Goal: Find specific page/section: Find specific page/section

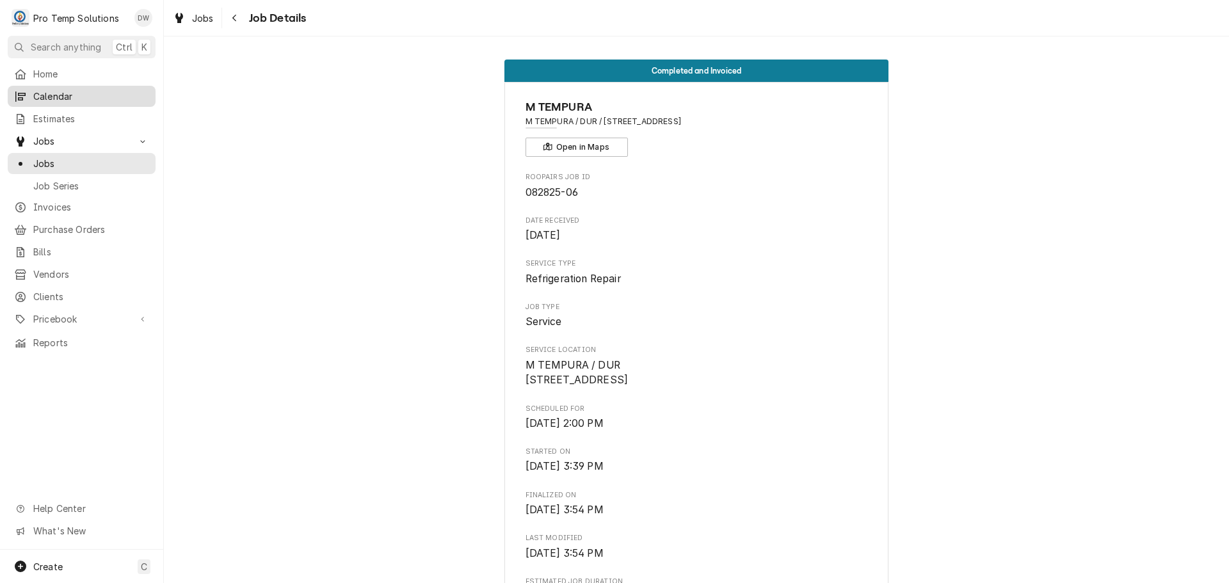
scroll to position [512, 0]
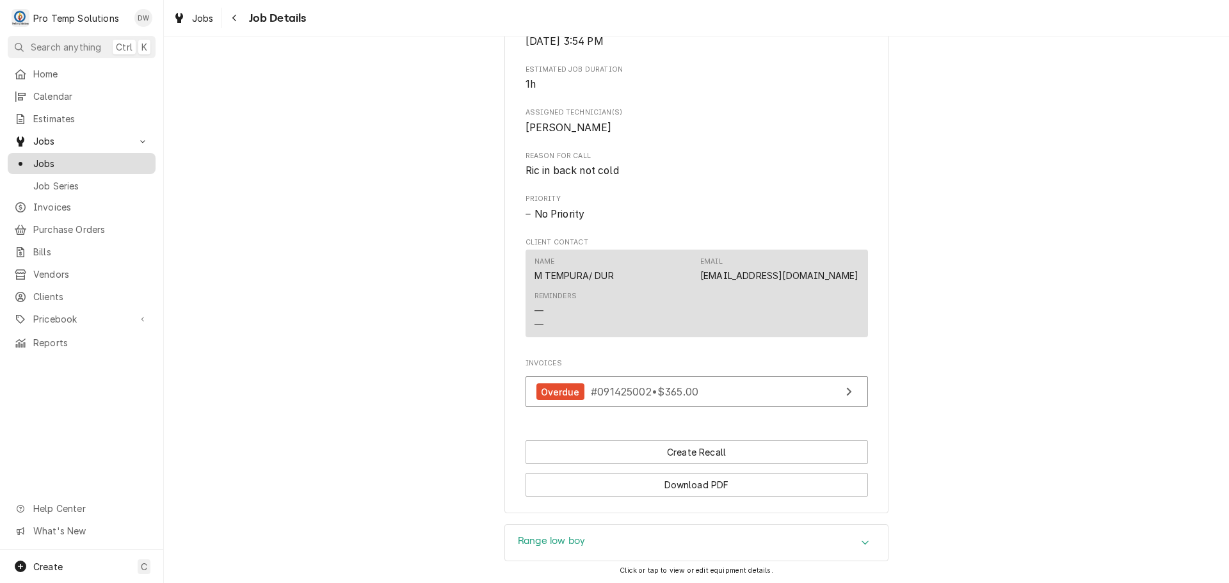
click at [48, 165] on div "Jobs" at bounding box center [81, 163] width 143 height 16
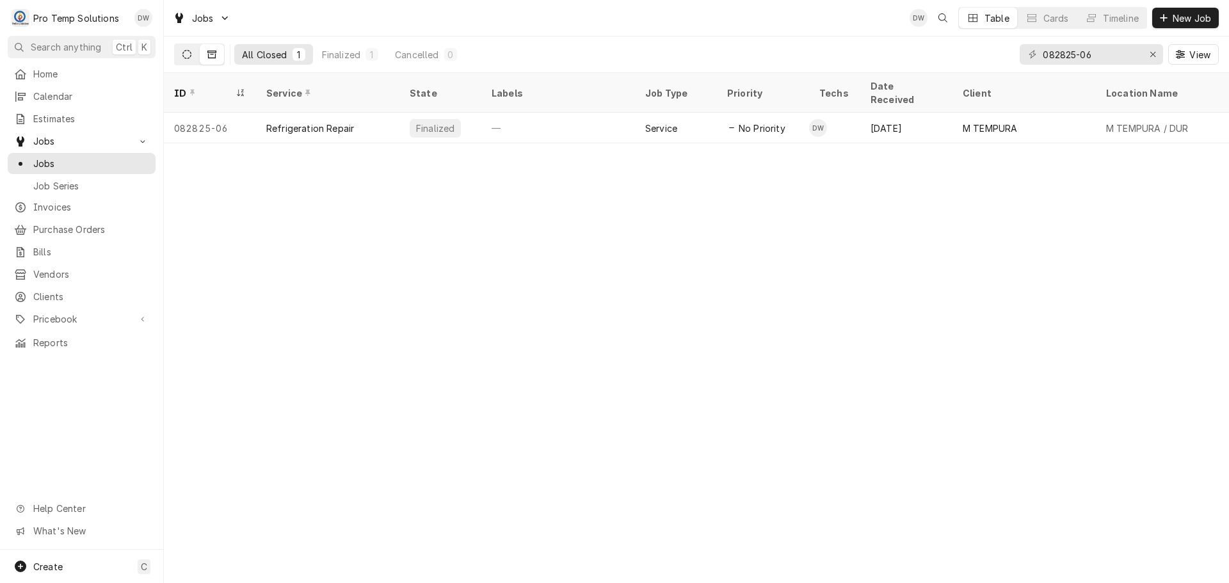
click at [191, 54] on button "Dynamic Content Wrapper" at bounding box center [187, 54] width 24 height 20
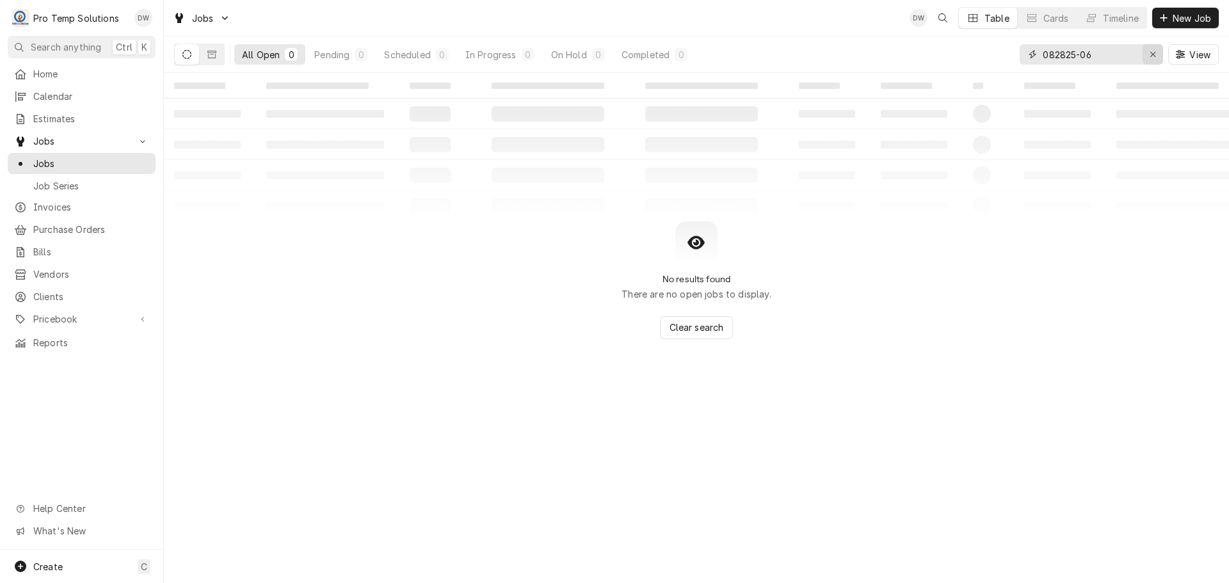
click at [1152, 52] on icon "Erase input" at bounding box center [1152, 54] width 7 height 9
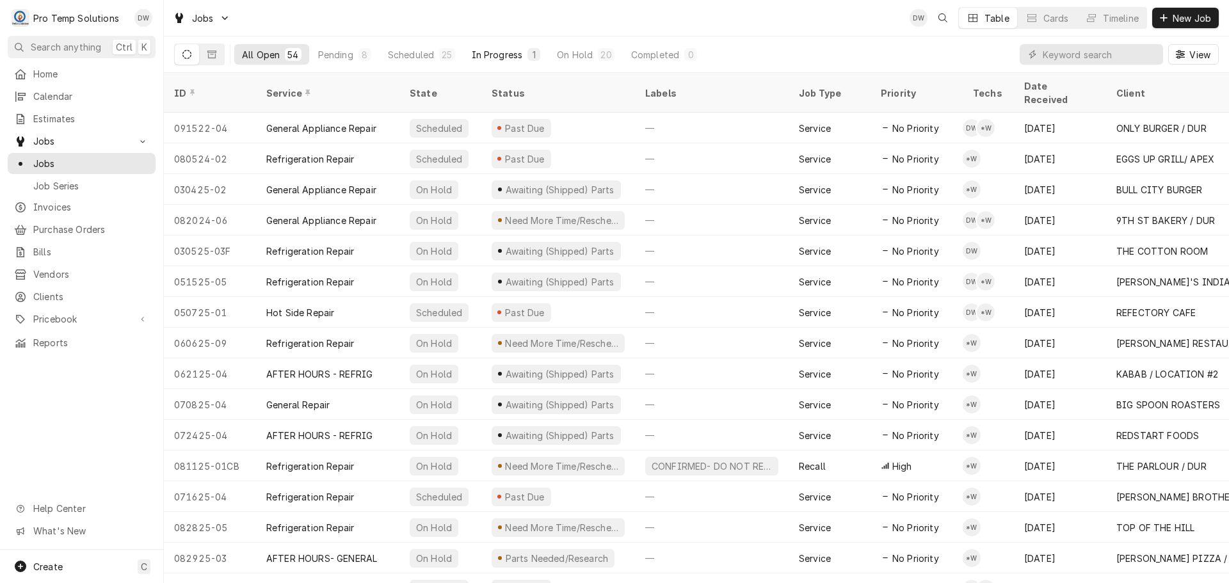
click at [498, 56] on div "In Progress" at bounding box center [497, 54] width 51 height 13
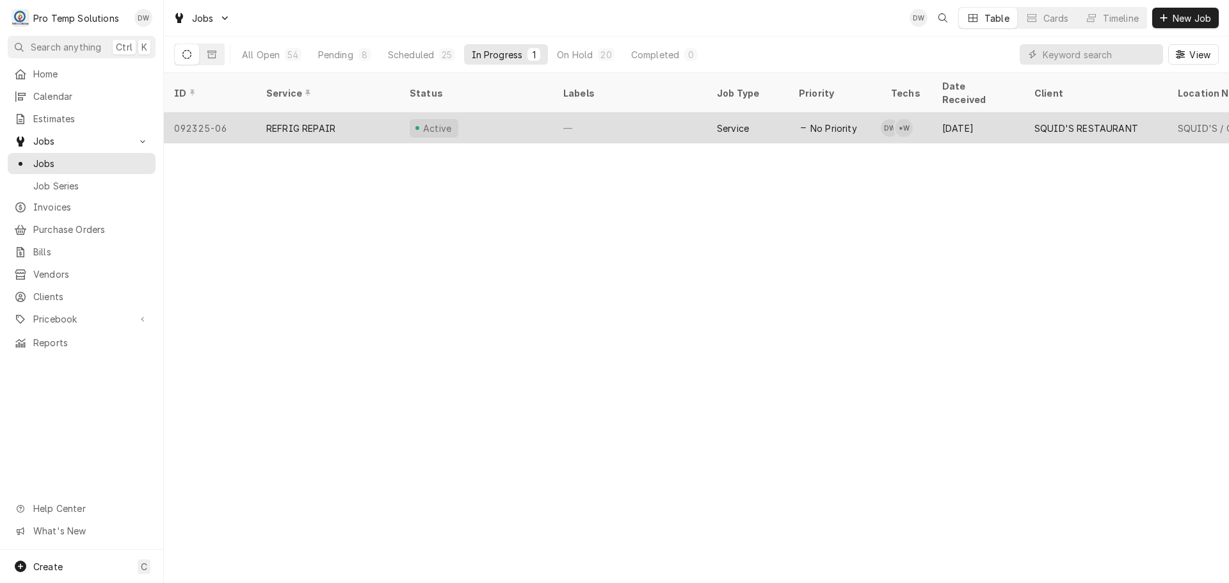
click at [626, 115] on div "—" at bounding box center [630, 128] width 154 height 31
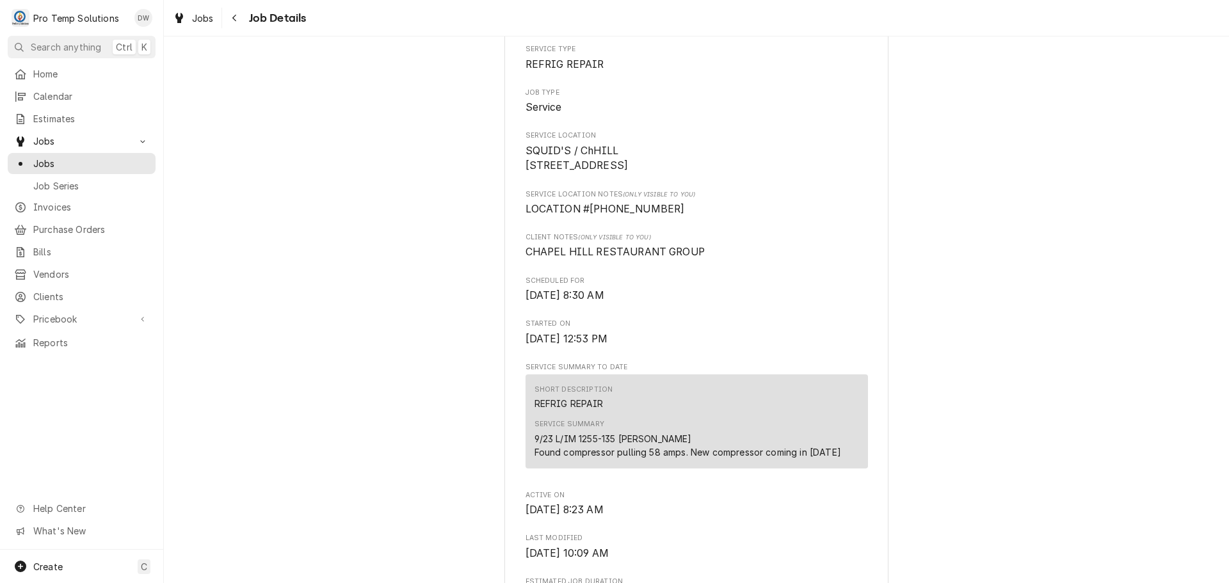
scroll to position [256, 0]
